Goal: Task Accomplishment & Management: Complete application form

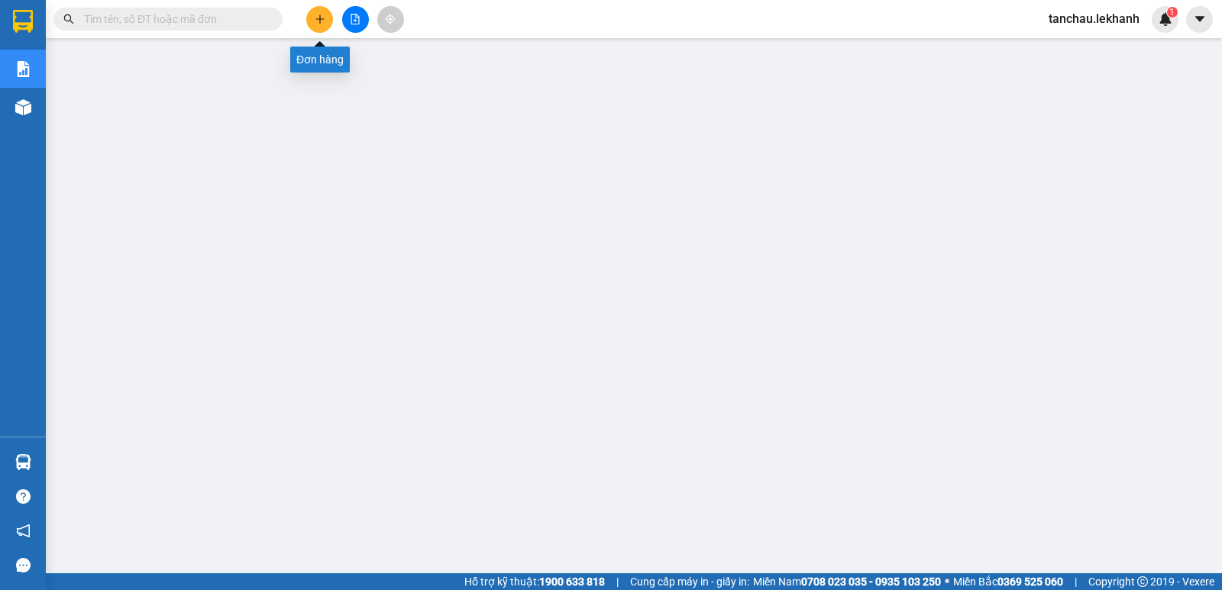
click at [319, 20] on icon "plus" at bounding box center [320, 19] width 11 height 11
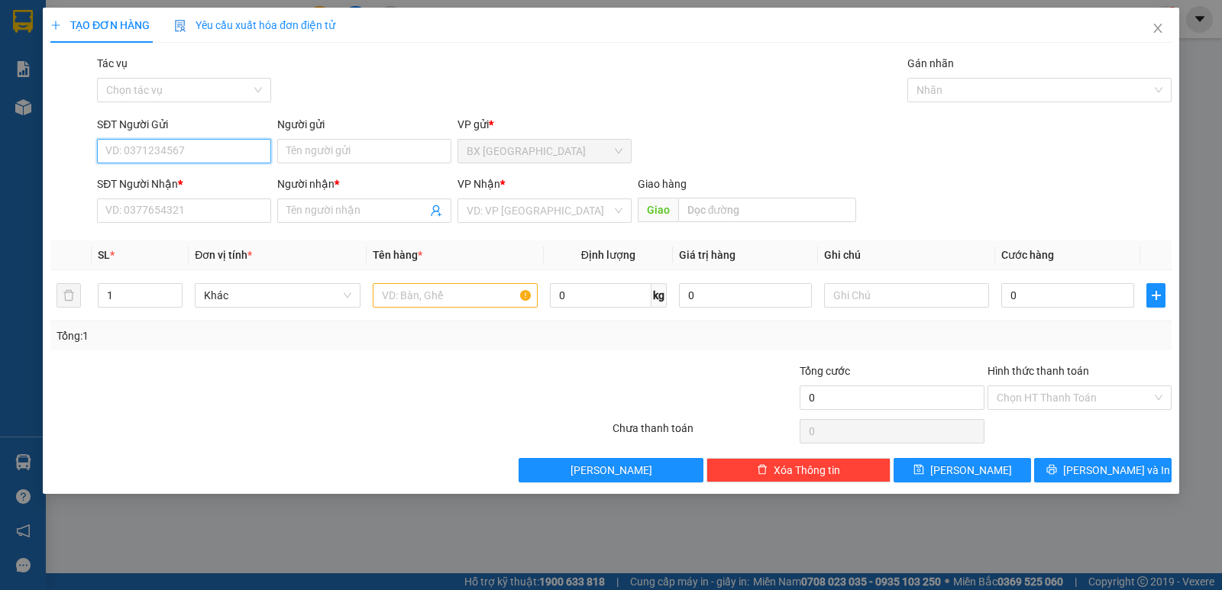
click at [181, 147] on input "SĐT Người Gửi" at bounding box center [184, 151] width 174 height 24
click at [198, 186] on div "0969029817 - NK VIỆT ĐỨC" at bounding box center [200, 181] width 189 height 17
type input "0969029817"
type input "NK VIỆT ĐỨC"
type input "0868758712"
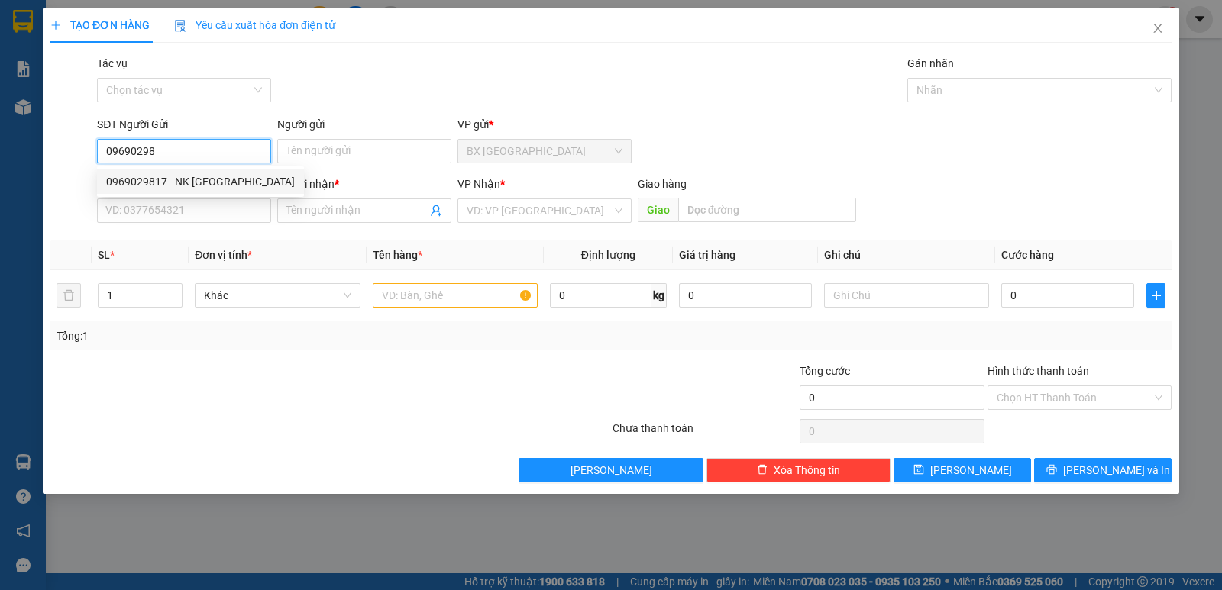
type input "LABO ANH THƯ"
type input "30.000"
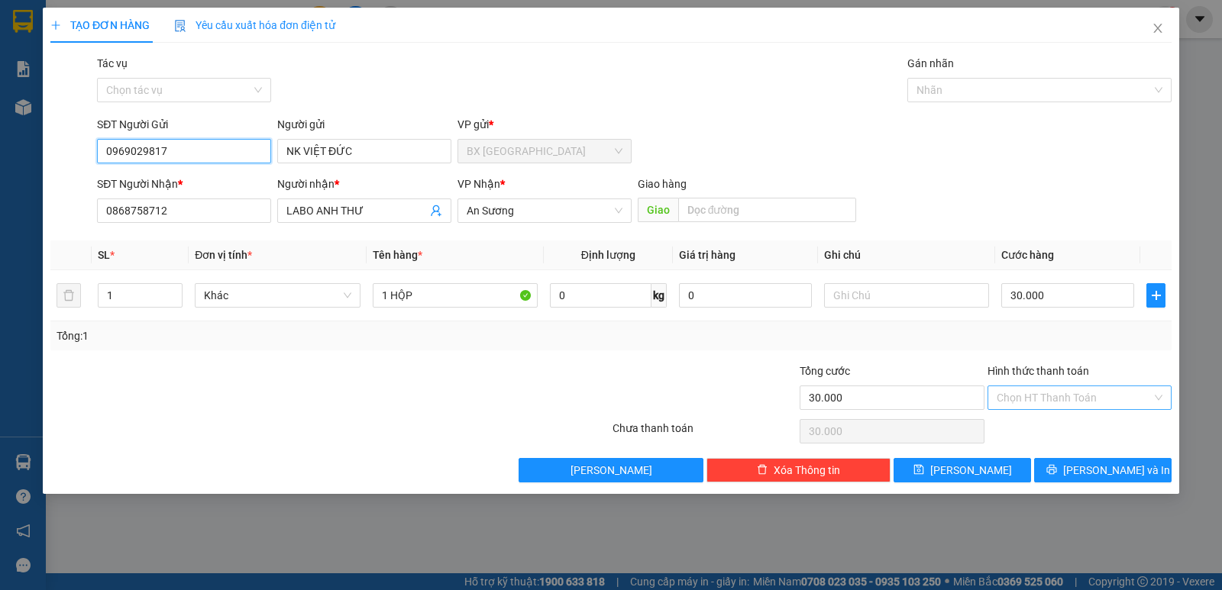
type input "0969029817"
click at [1050, 390] on input "Hình thức thanh toán" at bounding box center [1074, 397] width 155 height 23
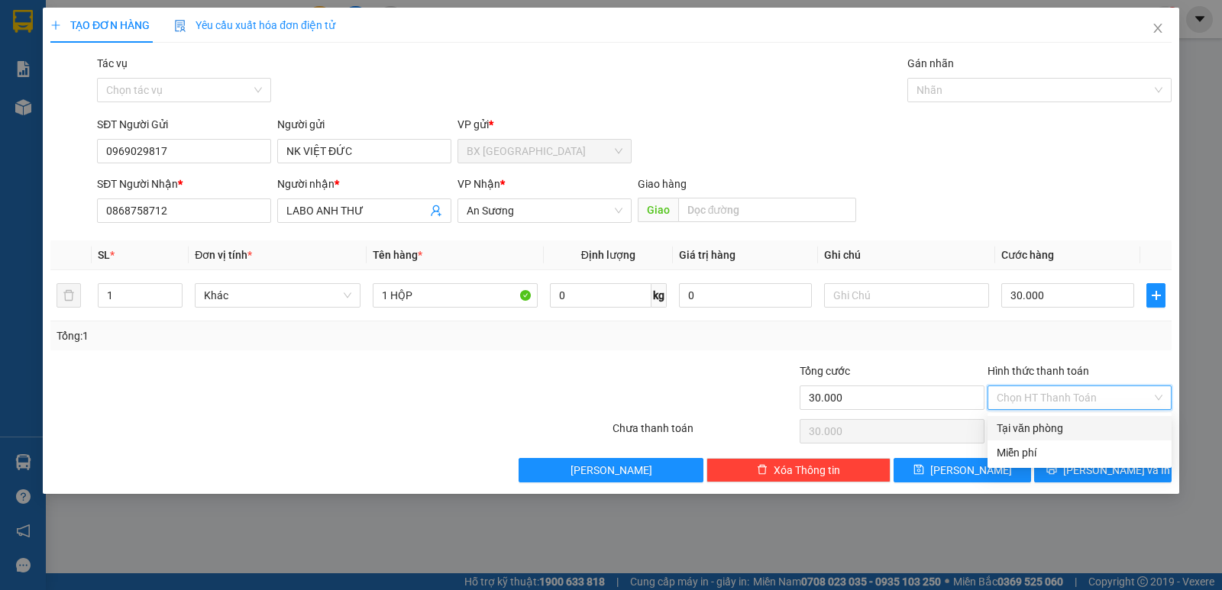
click at [1033, 421] on div "Tại văn phòng" at bounding box center [1080, 428] width 166 height 17
type input "0"
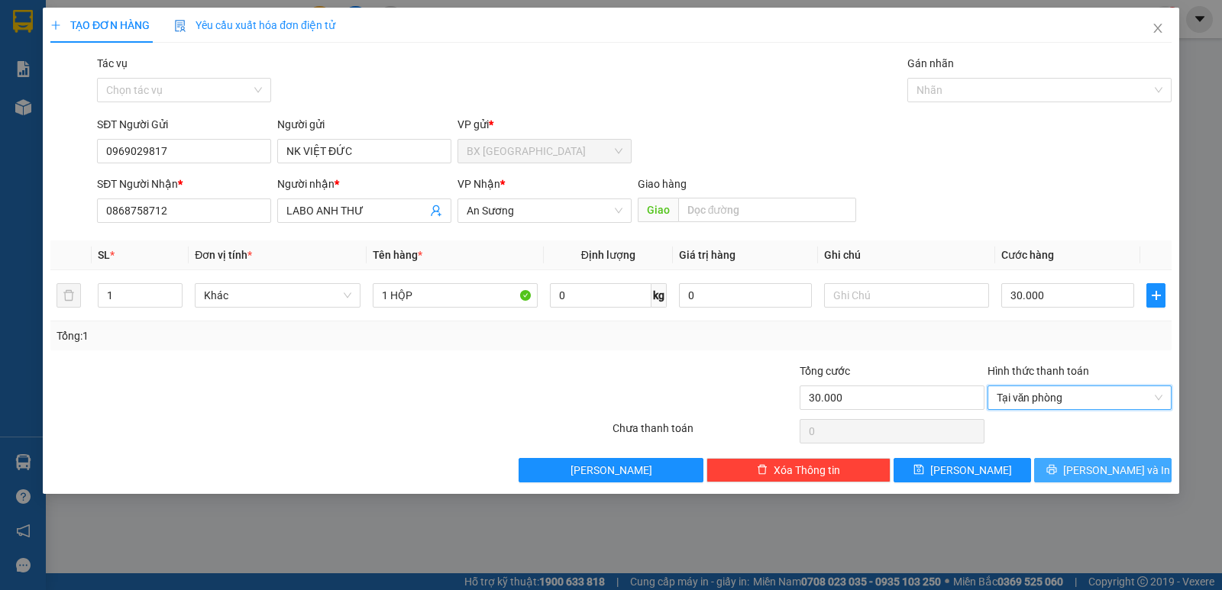
click at [1057, 467] on icon "printer" at bounding box center [1051, 469] width 11 height 11
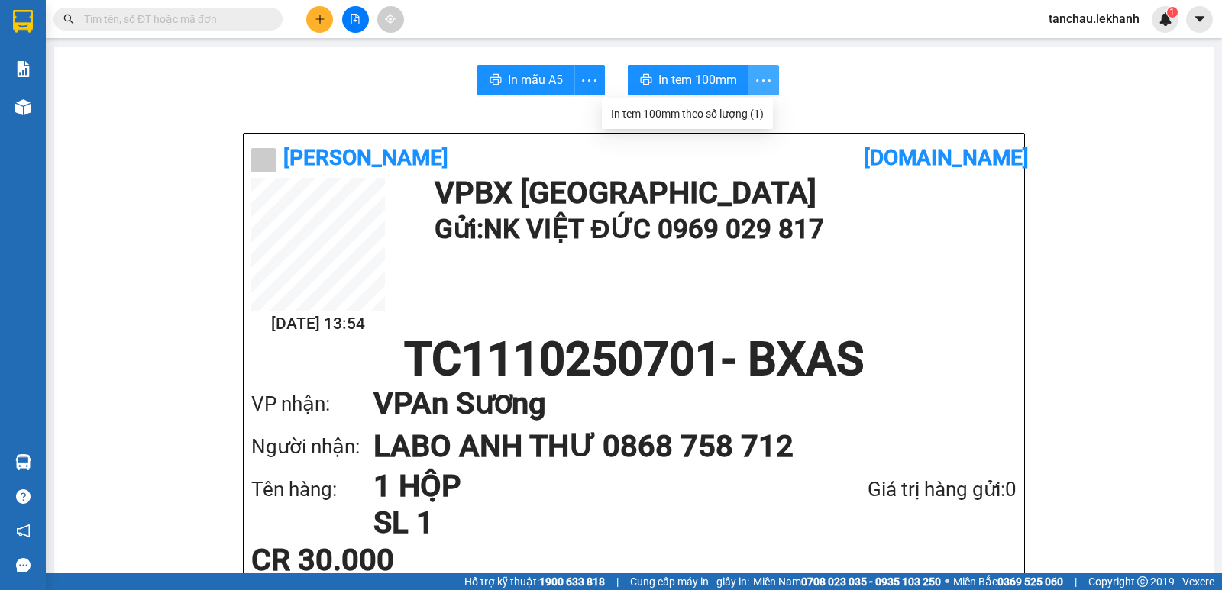
click at [761, 76] on icon "more" at bounding box center [763, 80] width 19 height 19
click at [729, 112] on div "In tem 100mm theo số lượng (1)" at bounding box center [687, 113] width 153 height 17
